Goal: Find specific page/section: Find specific page/section

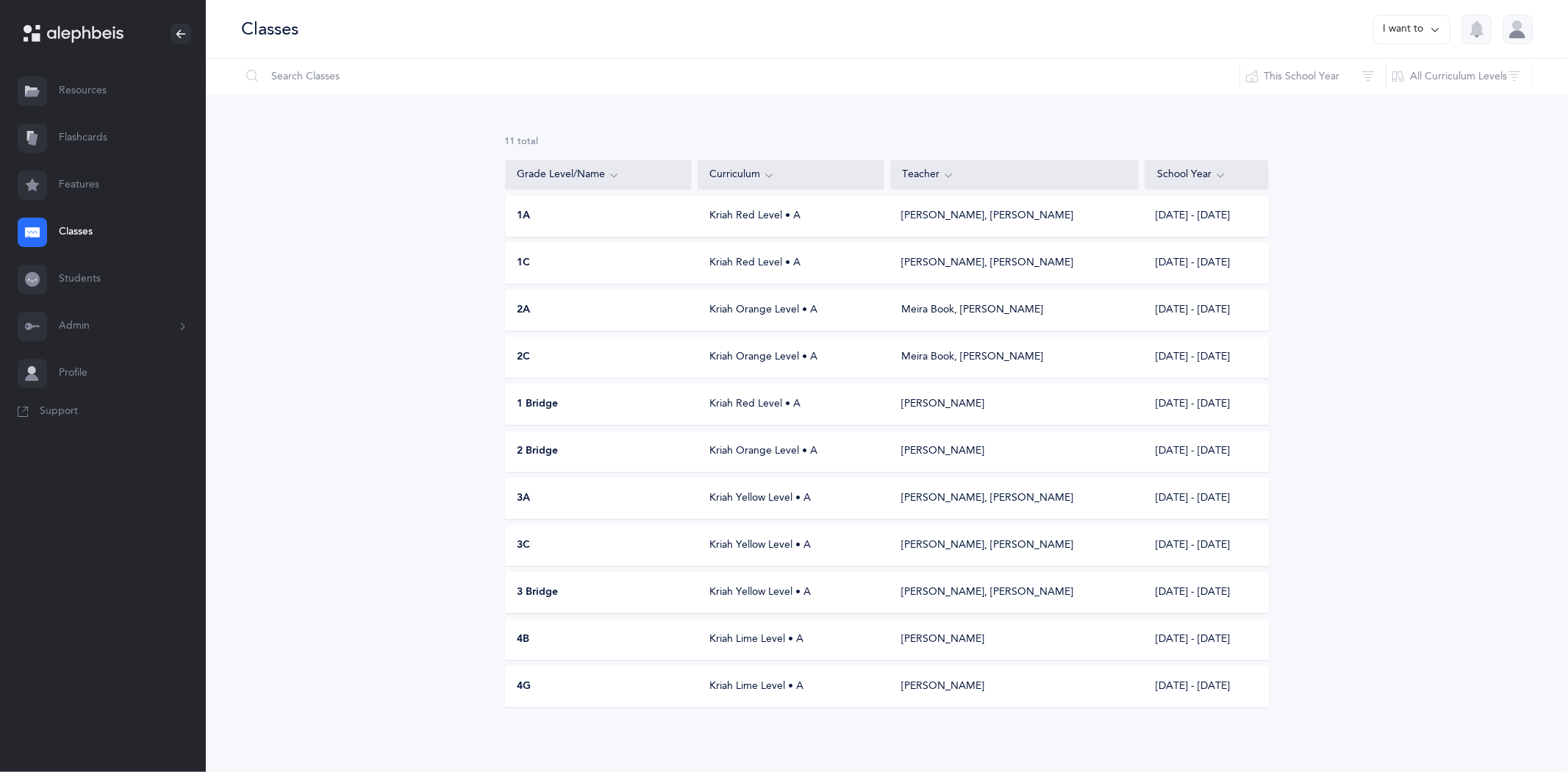
click at [768, 496] on div "Kriah Yellow Level • A" at bounding box center [790, 498] width 187 height 14
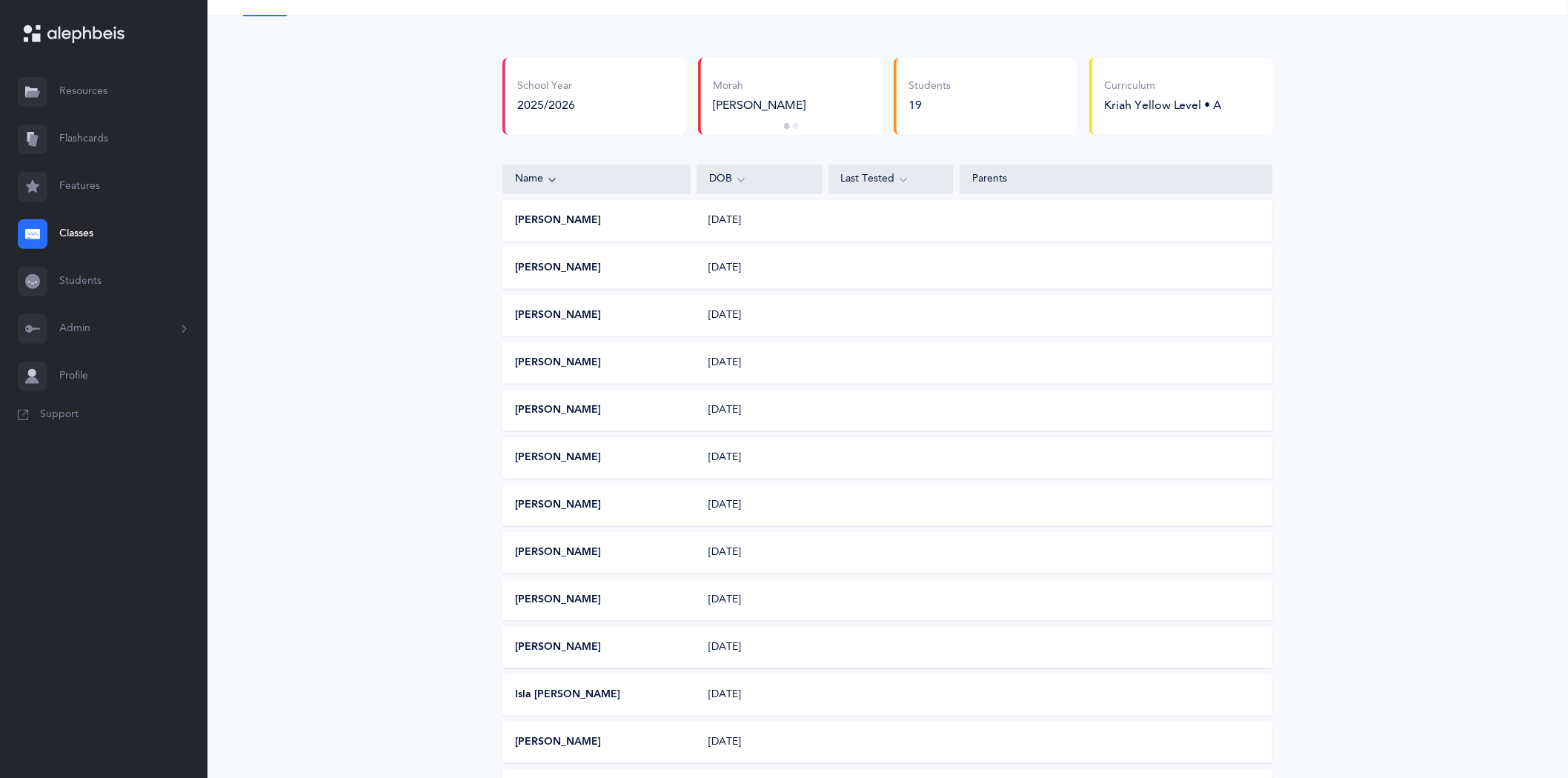
scroll to position [164, 0]
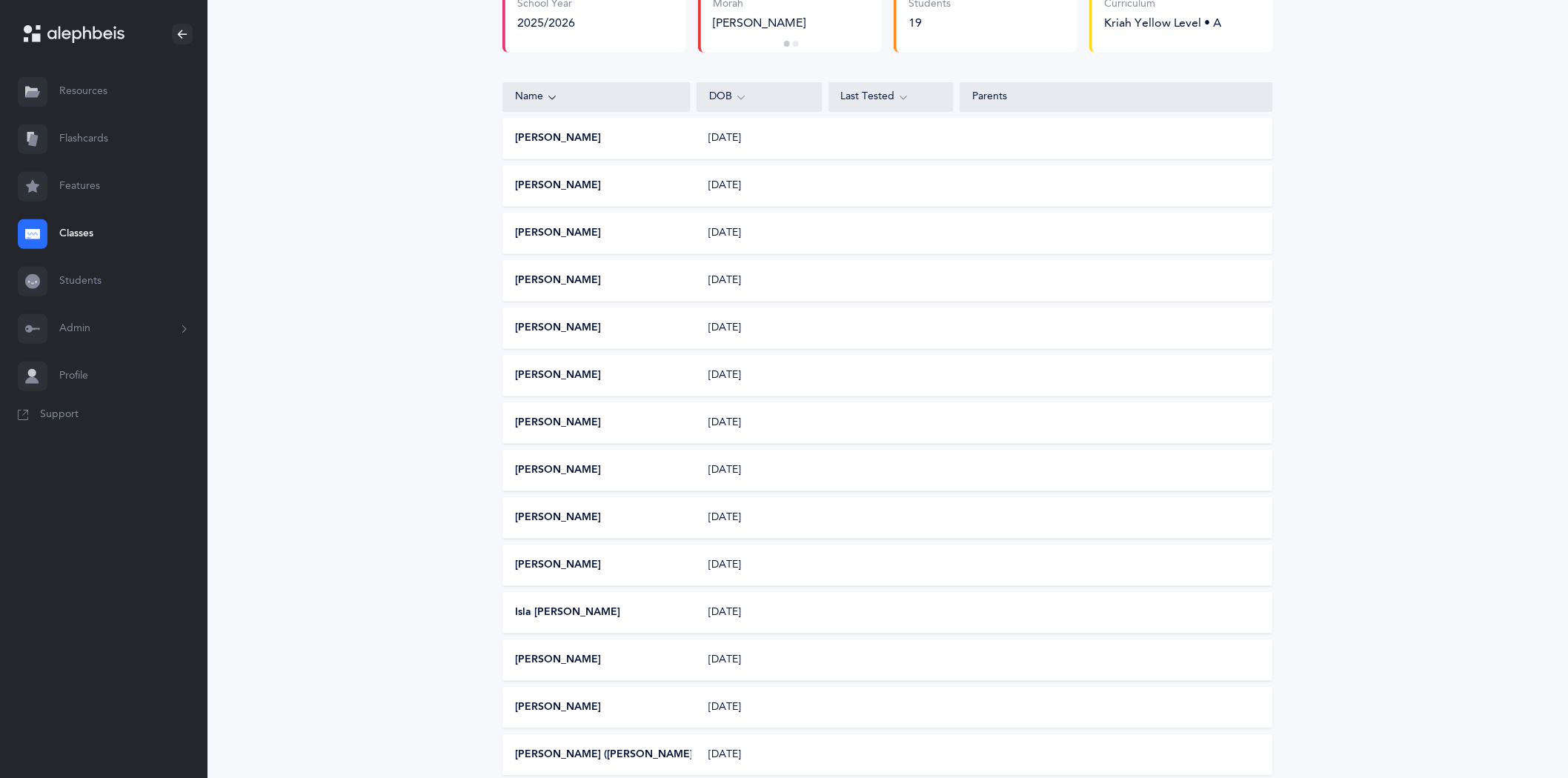
click at [91, 232] on link "Classes" at bounding box center [104, 234] width 207 height 48
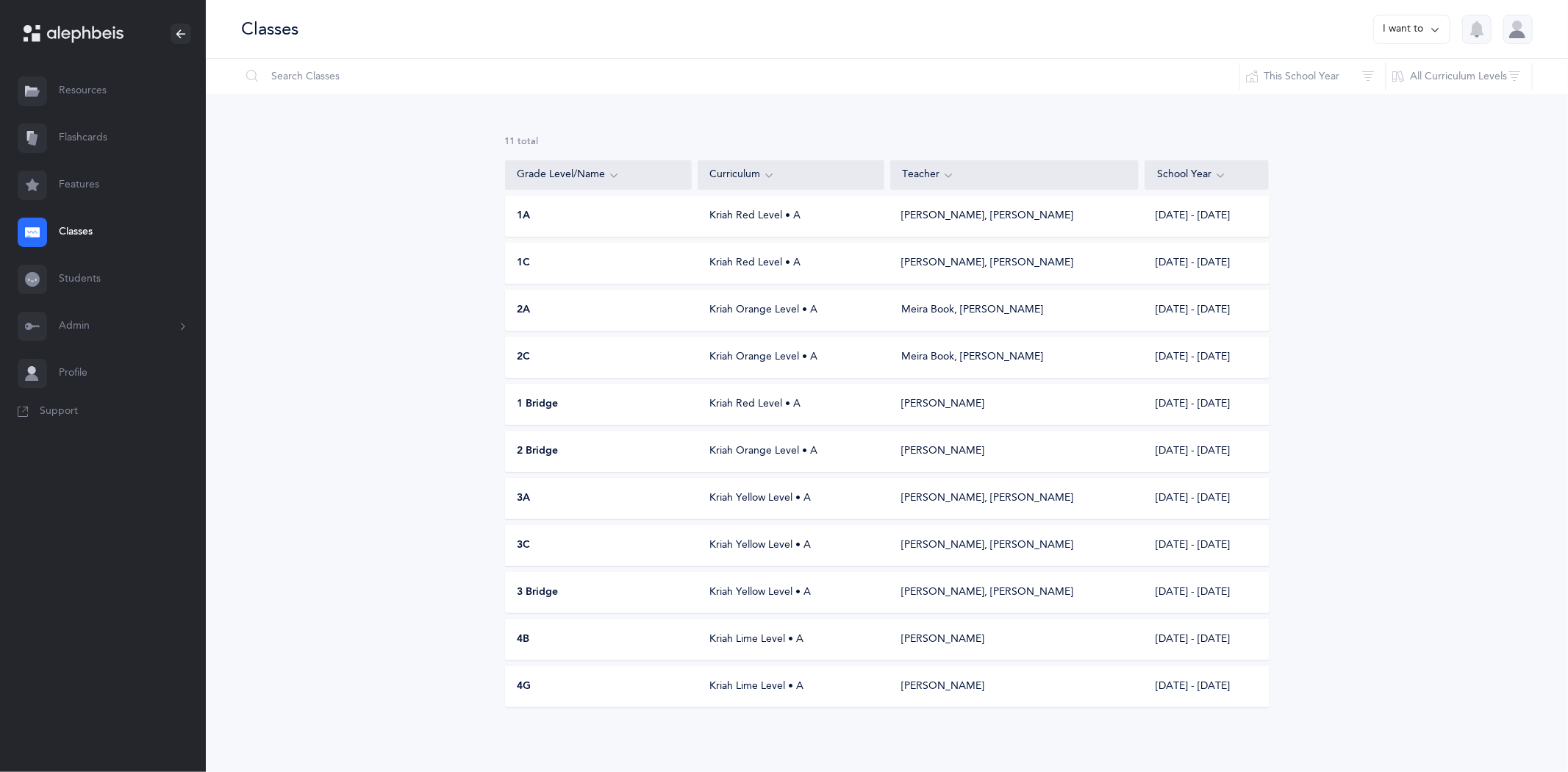
click at [725, 545] on div "Kriah Yellow Level • A" at bounding box center [790, 545] width 187 height 14
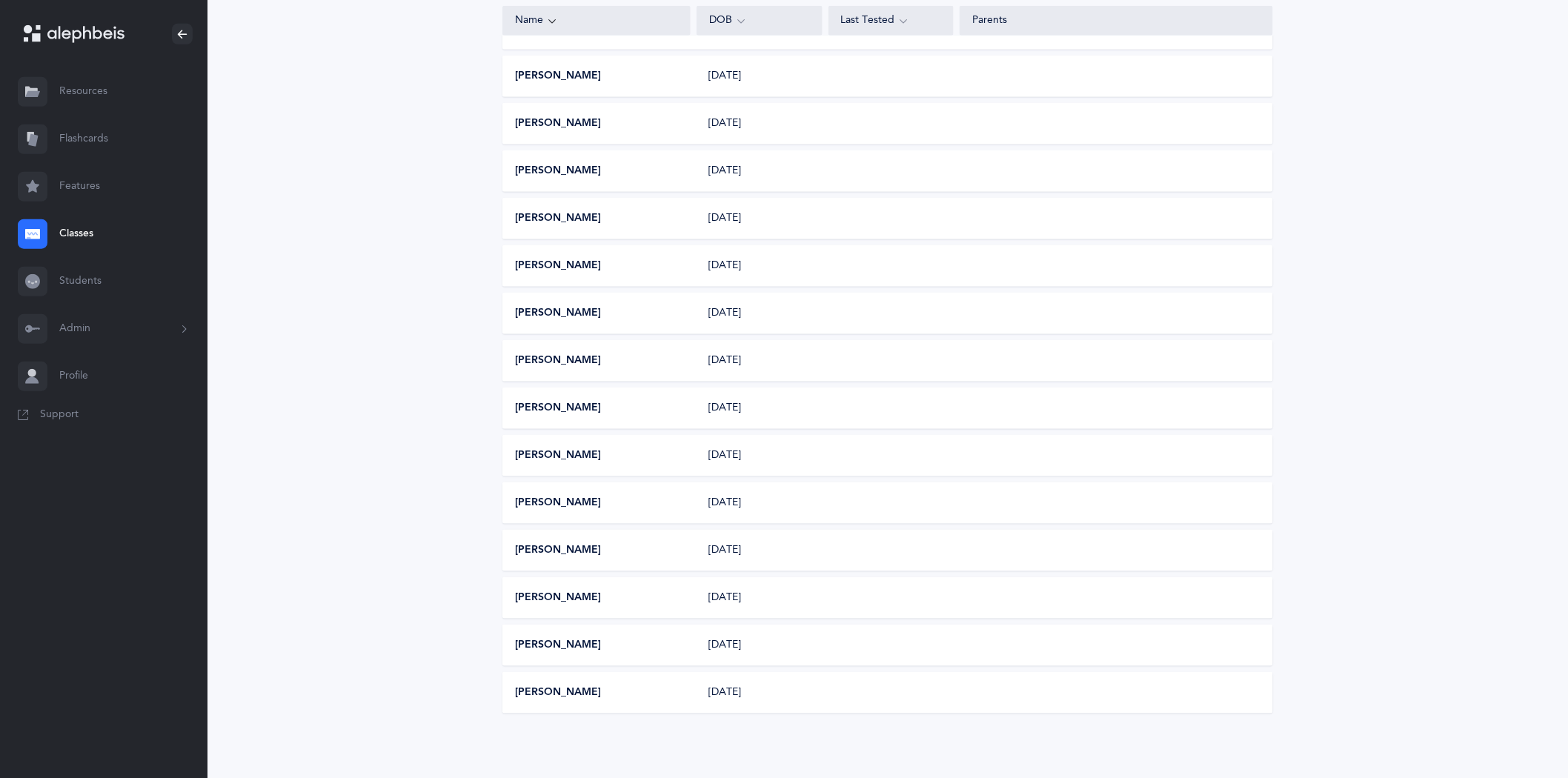
scroll to position [334, 0]
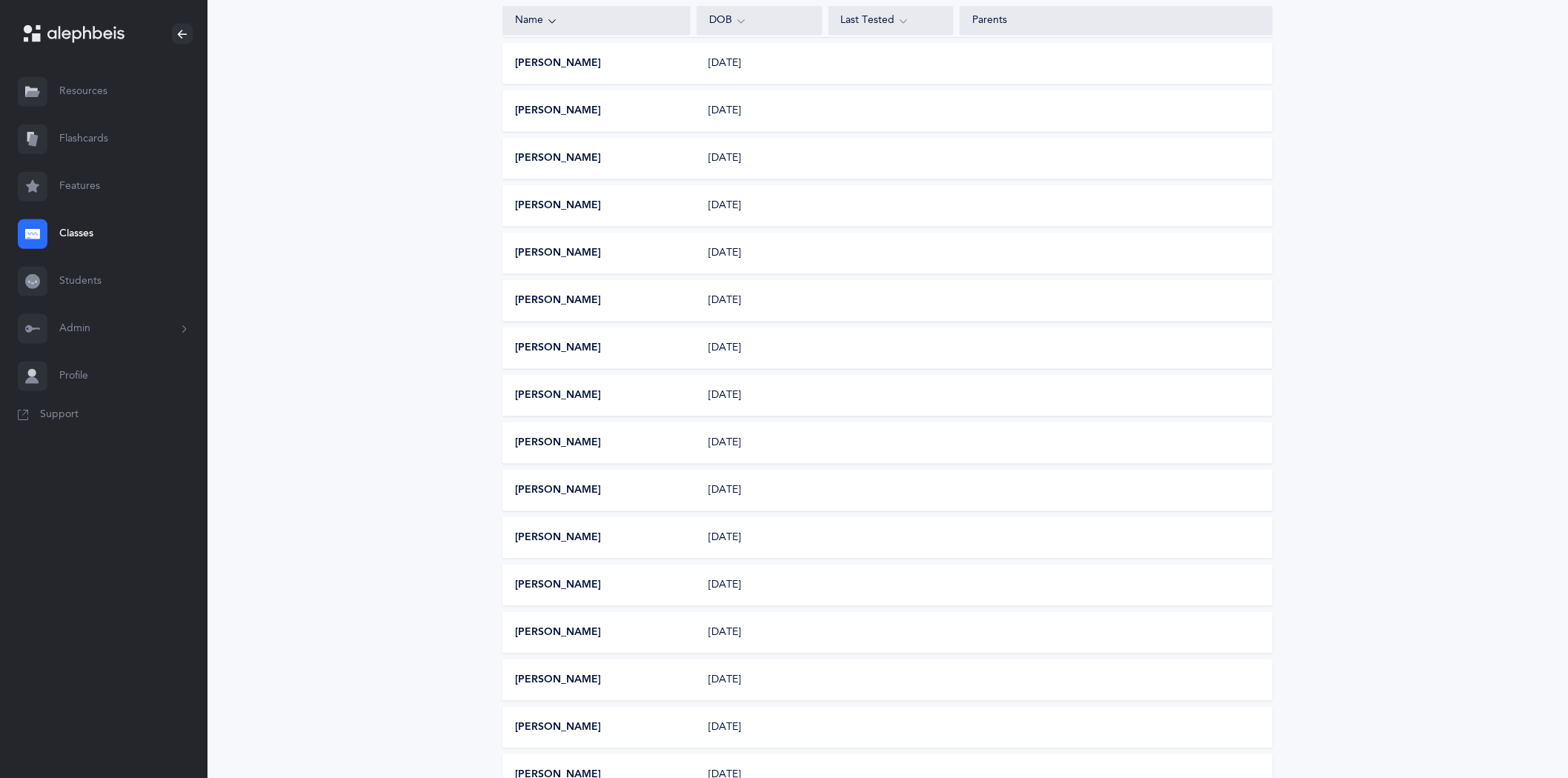
click at [90, 230] on link "Classes" at bounding box center [104, 234] width 207 height 48
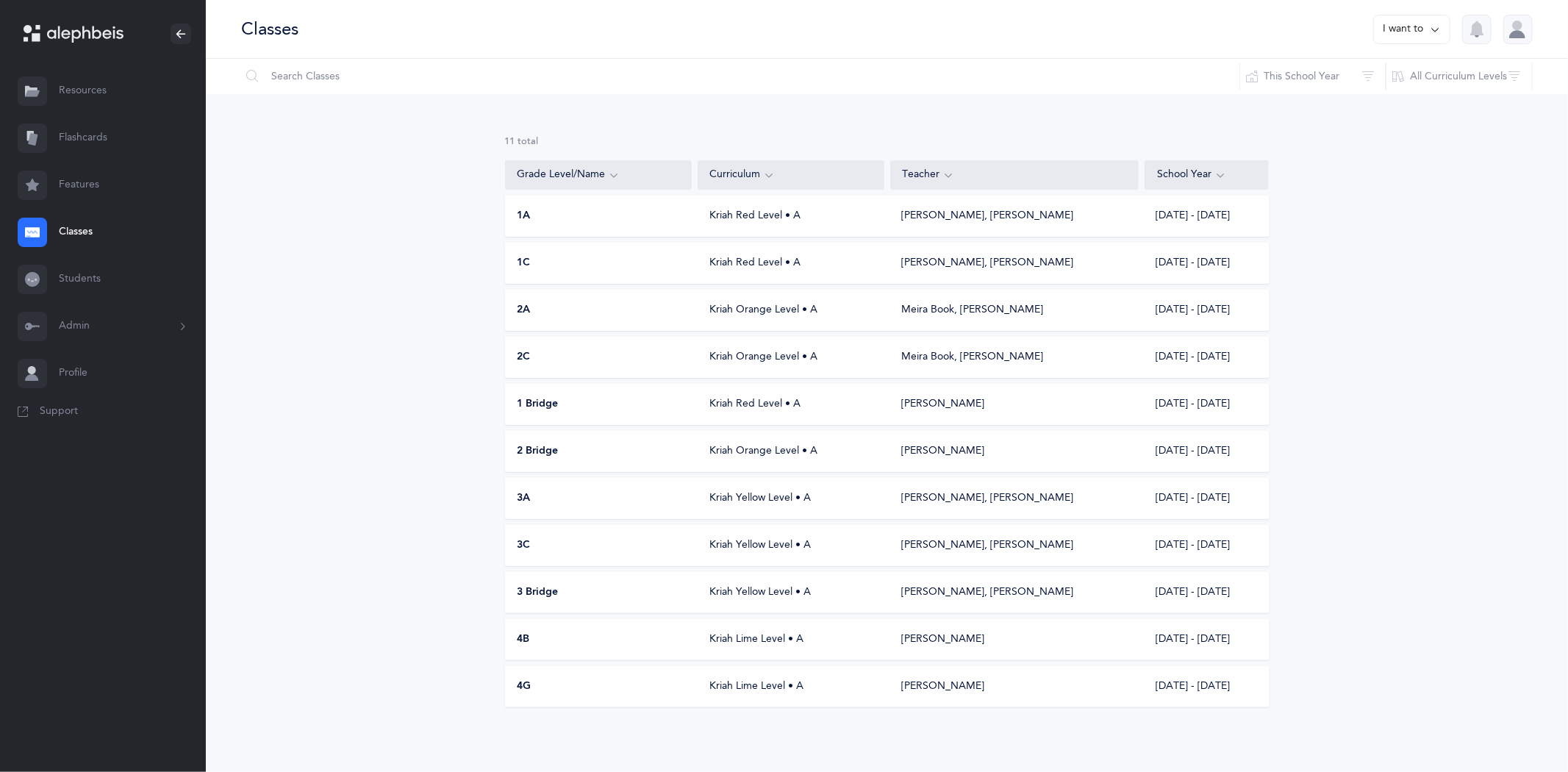
click at [731, 494] on div "Kriah Yellow Level • A" at bounding box center [790, 498] width 187 height 14
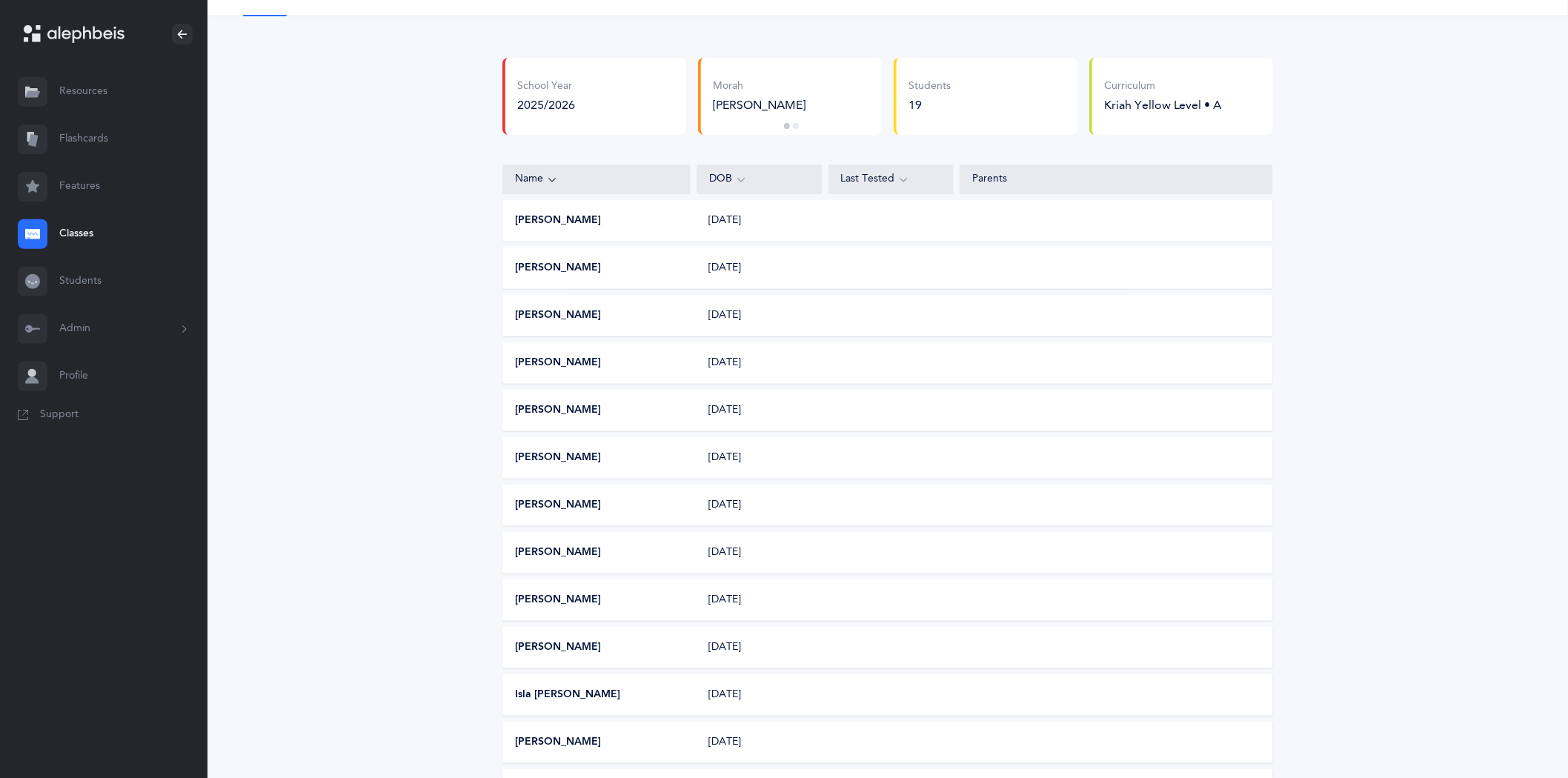
scroll to position [164, 0]
